Goal: Find specific page/section: Find specific page/section

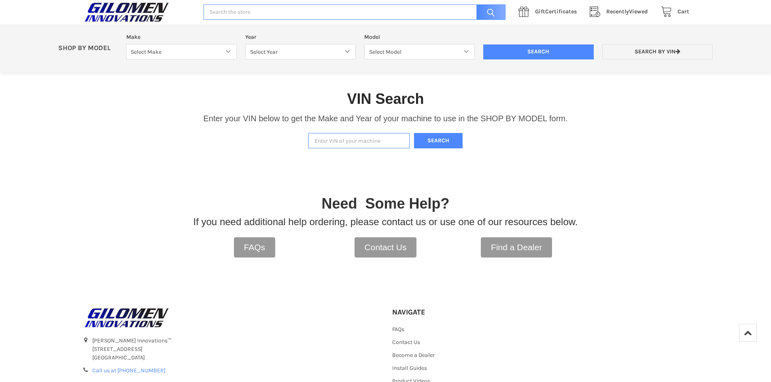
scroll to position [135, 0]
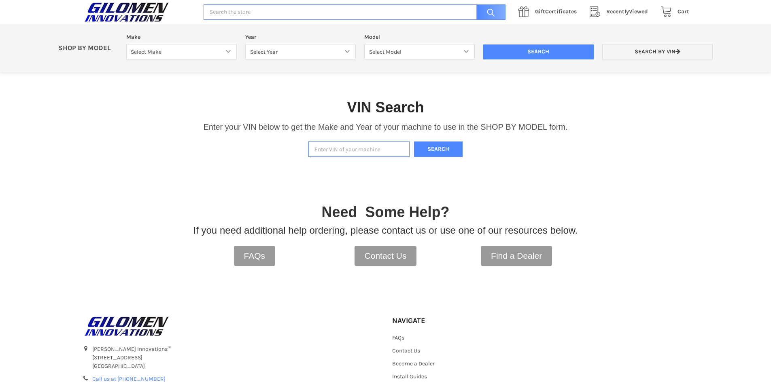
click at [338, 145] on input "Enter VIN of your machine" at bounding box center [358, 150] width 101 height 16
click at [329, 152] on input "Enter VIN of your machine" at bounding box center [358, 150] width 101 height 16
click at [442, 144] on button "Search" at bounding box center [438, 150] width 49 height 16
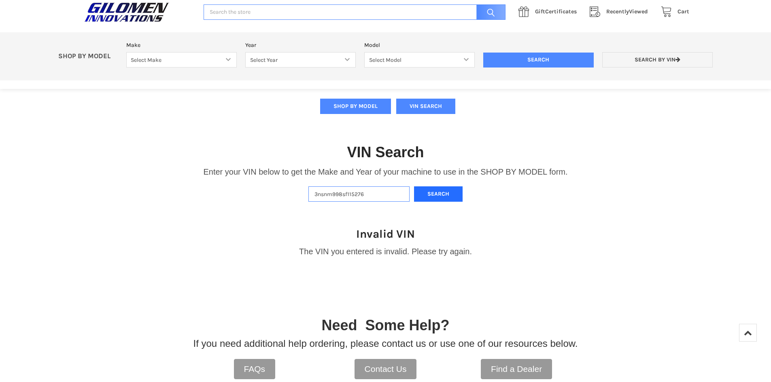
scroll to position [90, 0]
click at [334, 196] on input "3nsnm998sf115276" at bounding box center [358, 195] width 101 height 16
type input "3nsnmb998sf115276"
click at [432, 199] on button "Search" at bounding box center [438, 195] width 49 height 16
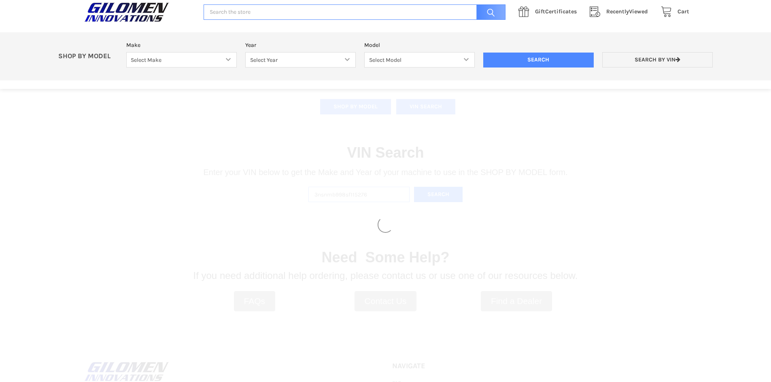
select select "340"
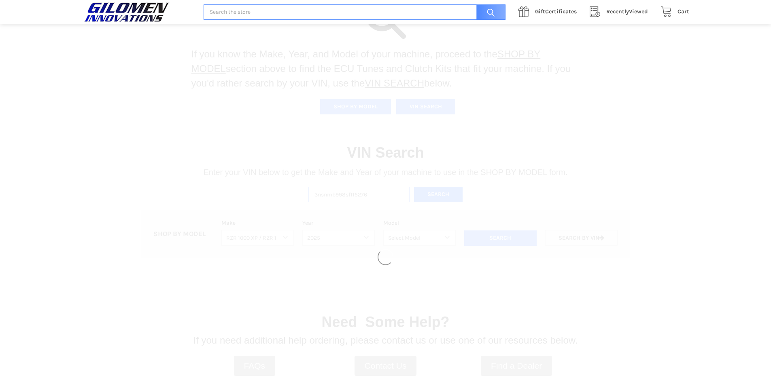
select select "720"
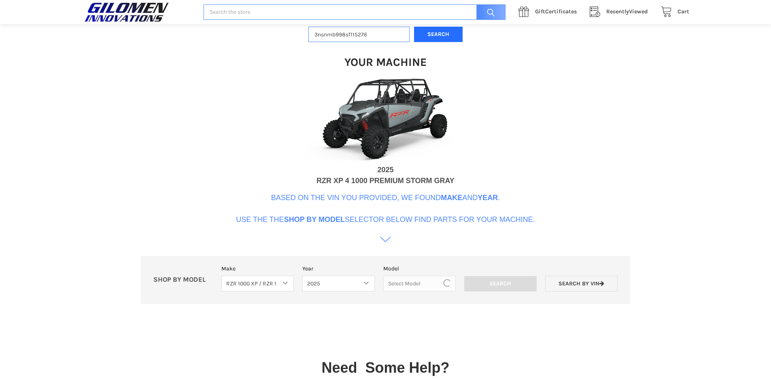
scroll to position [248, 0]
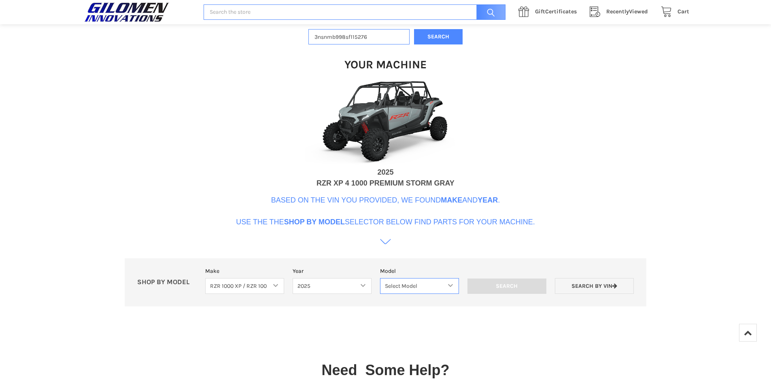
click at [446, 284] on select "Select Model RZR TRAIL S 1000 RZR XP AND XP4 MODELS" at bounding box center [419, 286] width 79 height 16
select select "722"
click at [380, 278] on select "Select Model RZR TRAIL S 1000 RZR XP AND XP4 MODELS" at bounding box center [419, 286] width 79 height 16
click at [386, 242] on icon at bounding box center [385, 241] width 11 height 11
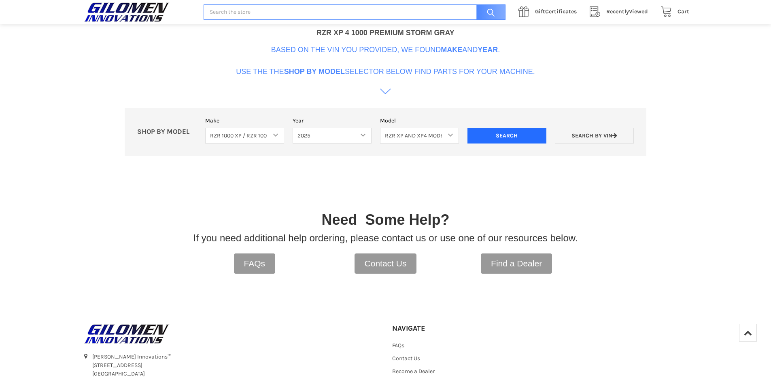
click at [510, 137] on input "Search" at bounding box center [506, 135] width 79 height 15
